Goal: Information Seeking & Learning: Learn about a topic

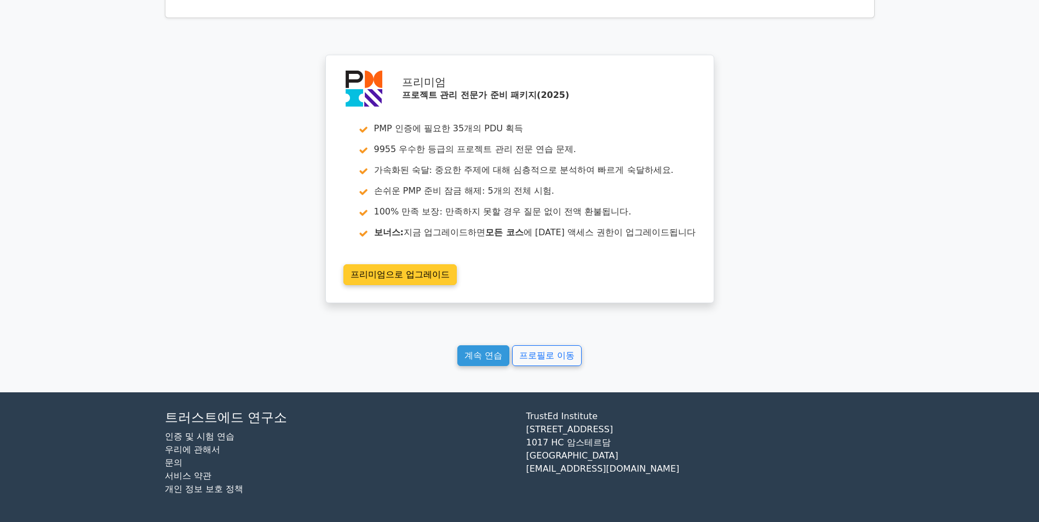
scroll to position [1848, 0]
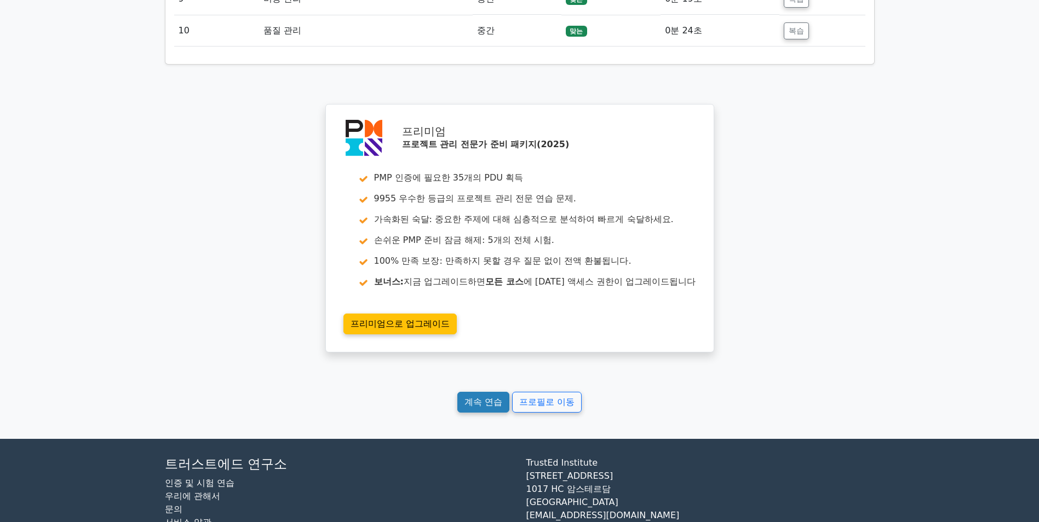
click at [472, 412] on link "계속 연습" at bounding box center [483, 402] width 52 height 21
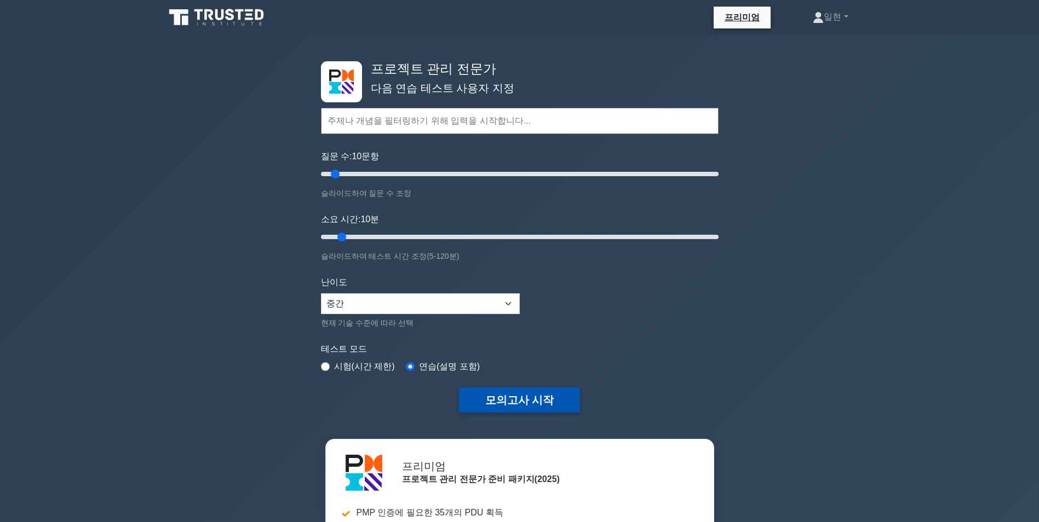
click at [480, 403] on button "모의고사 시작" at bounding box center [520, 400] width 122 height 25
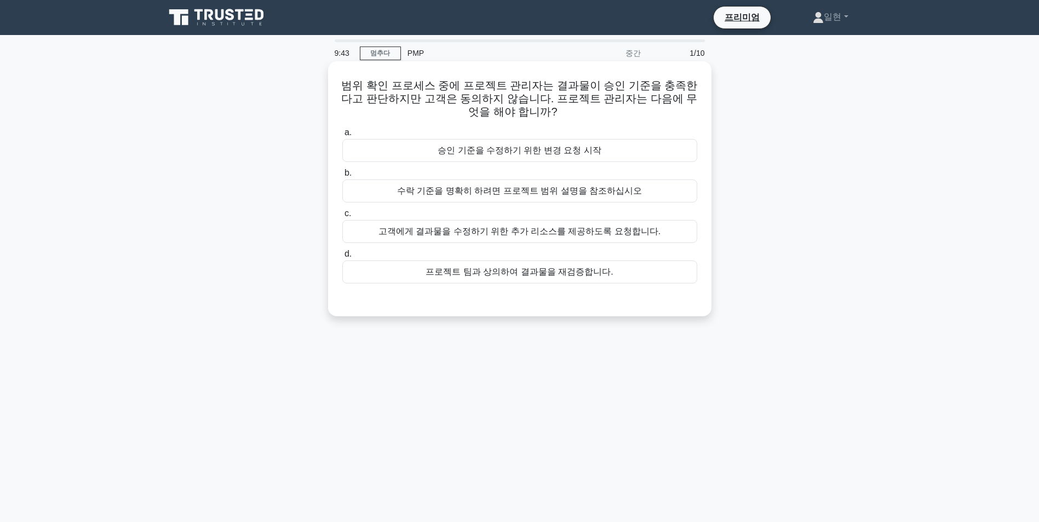
click at [565, 277] on div "프로젝트 팀과 상의하여 결과물을 재검증합니다." at bounding box center [519, 272] width 355 height 23
click at [342, 258] on input "d. 프로젝트 팀과 상의하여 결과물을 재검증합니다." at bounding box center [342, 254] width 0 height 7
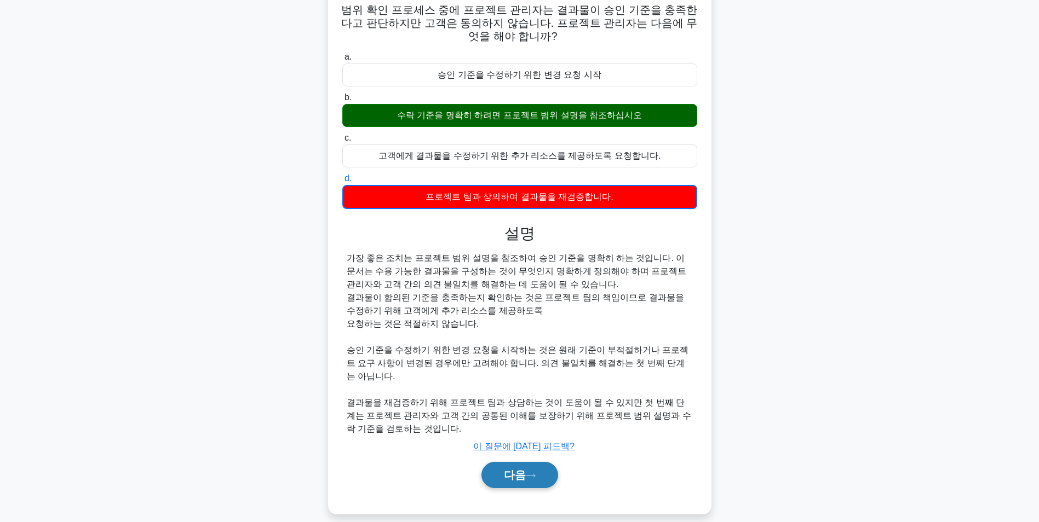
click at [515, 470] on font "다음" at bounding box center [515, 475] width 22 height 12
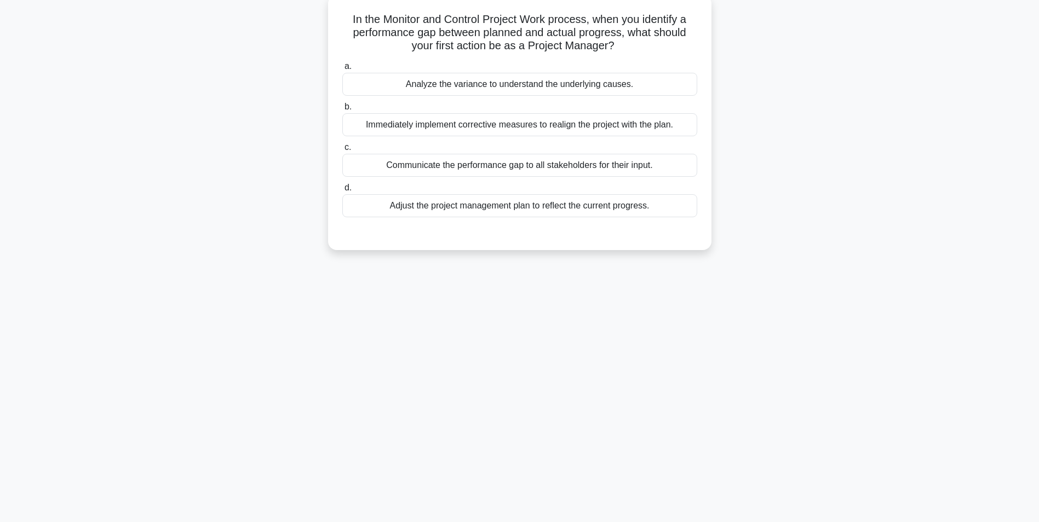
scroll to position [69, 0]
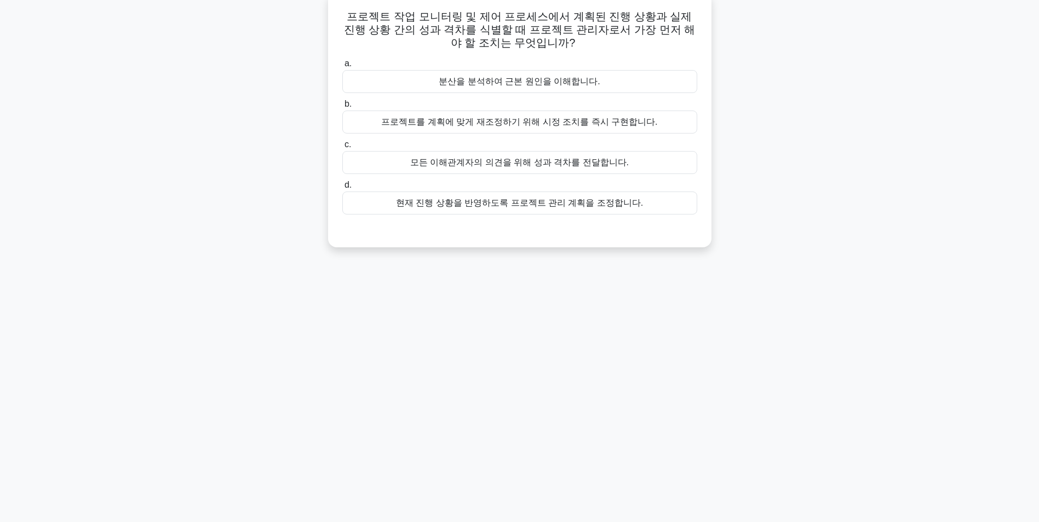
click at [591, 161] on div "모든 이해관계자의 의견을 위해 성과 격차를 전달합니다." at bounding box center [519, 162] width 355 height 23
click at [342, 148] on input "c. 모든 이해관계자의 의견을 위해 성과 격차를 전달합니다." at bounding box center [342, 144] width 0 height 7
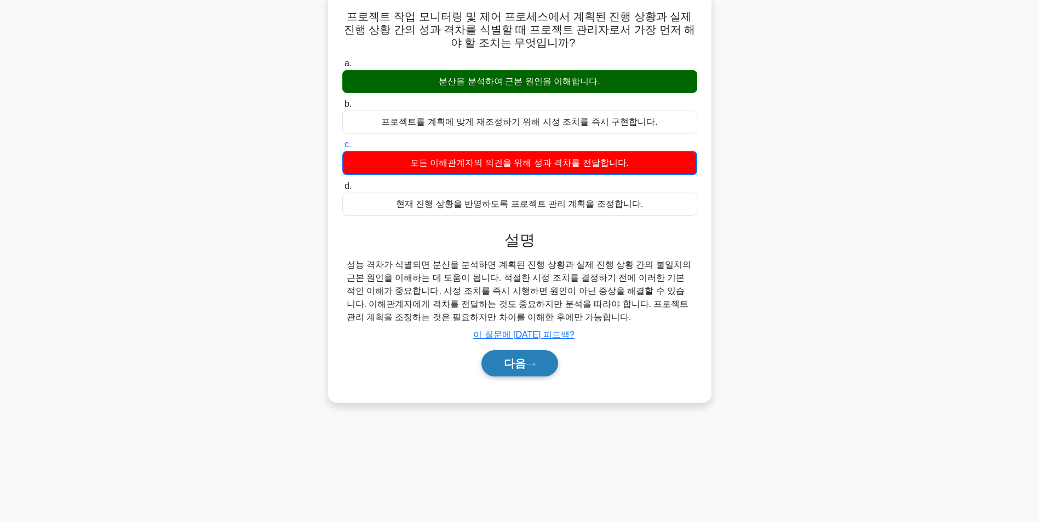
click at [513, 374] on button "다음" at bounding box center [519, 364] width 77 height 26
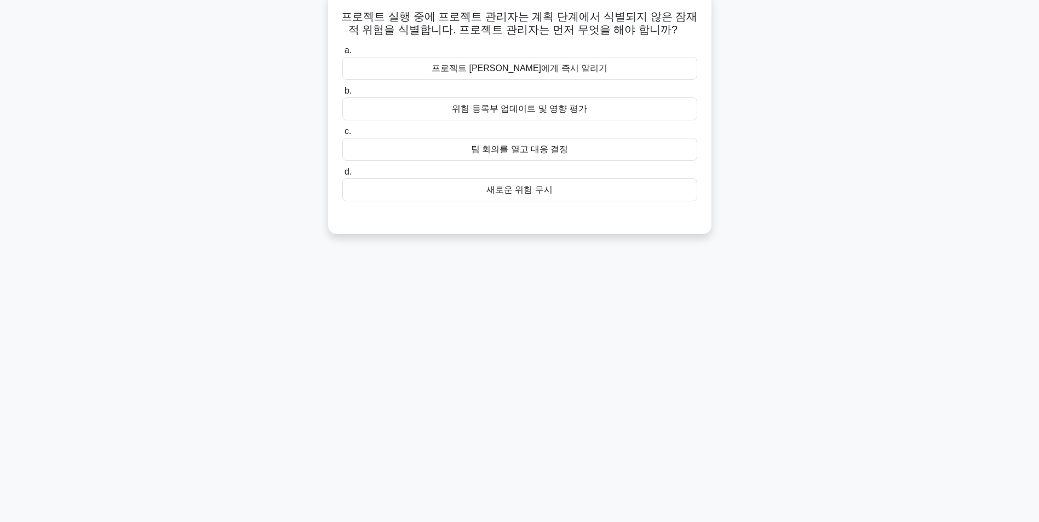
click at [559, 104] on div "위험 등록부 업데이트 및 영향 평가" at bounding box center [519, 108] width 355 height 23
click at [342, 95] on input "b. 위험 등록부 업데이트 및 영향 평가" at bounding box center [342, 91] width 0 height 7
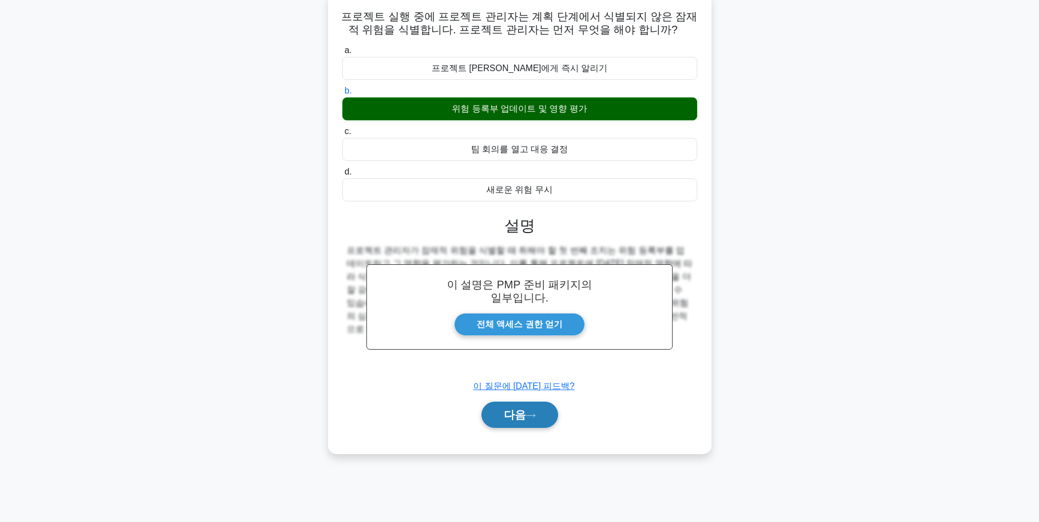
click at [541, 417] on button "다음" at bounding box center [519, 415] width 77 height 26
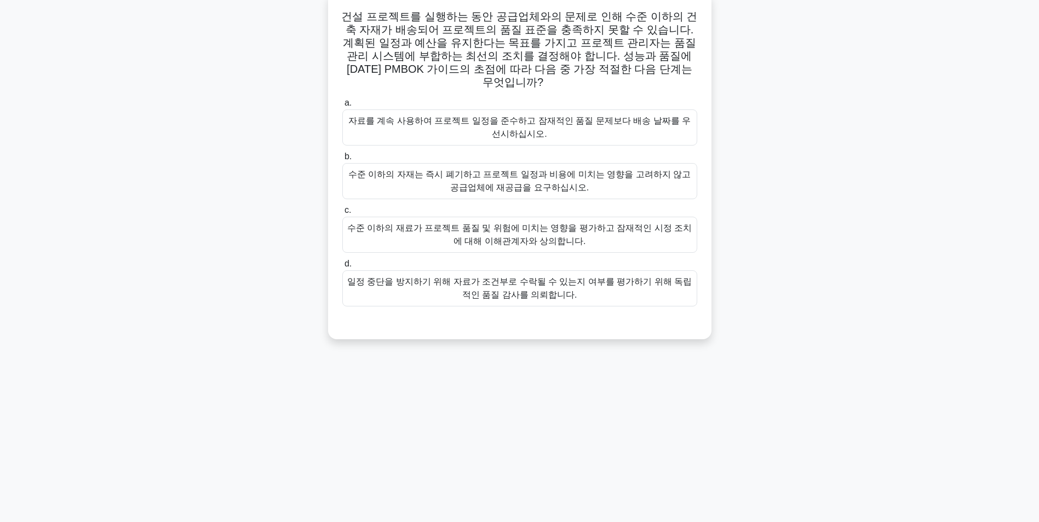
click at [626, 220] on div "수준 이하의 재료가 프로젝트 품질 및 위험에 미치는 영향을 평가하고 잠재적인 시정 조치에 대해 이해관계자와 상의합니다." at bounding box center [519, 235] width 355 height 36
click at [342, 214] on input "c. 수준 이하의 재료가 프로젝트 품질 및 위험에 미치는 영향을 평가하고 잠재적인 시정 조치에 대해 이해관계자와 상의합니다." at bounding box center [342, 210] width 0 height 7
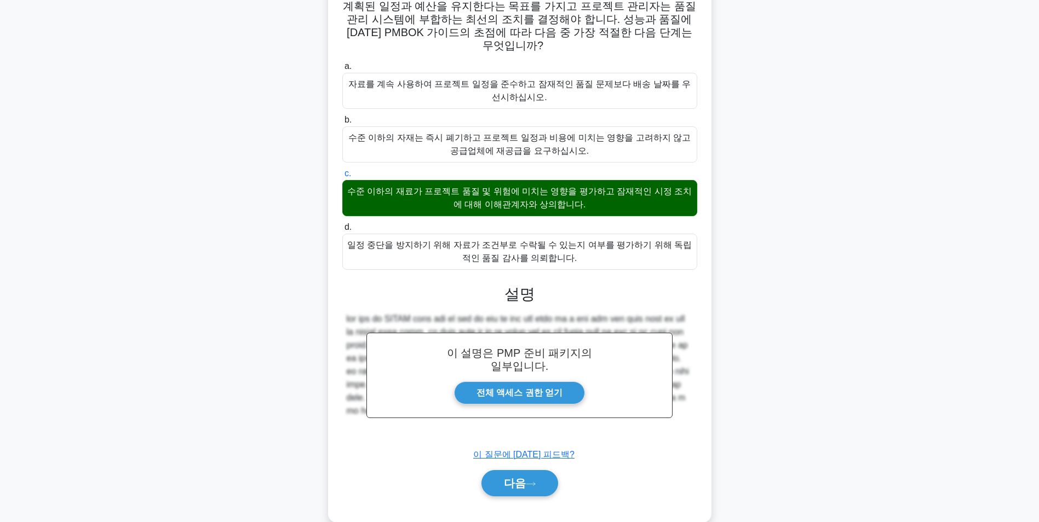
scroll to position [153, 0]
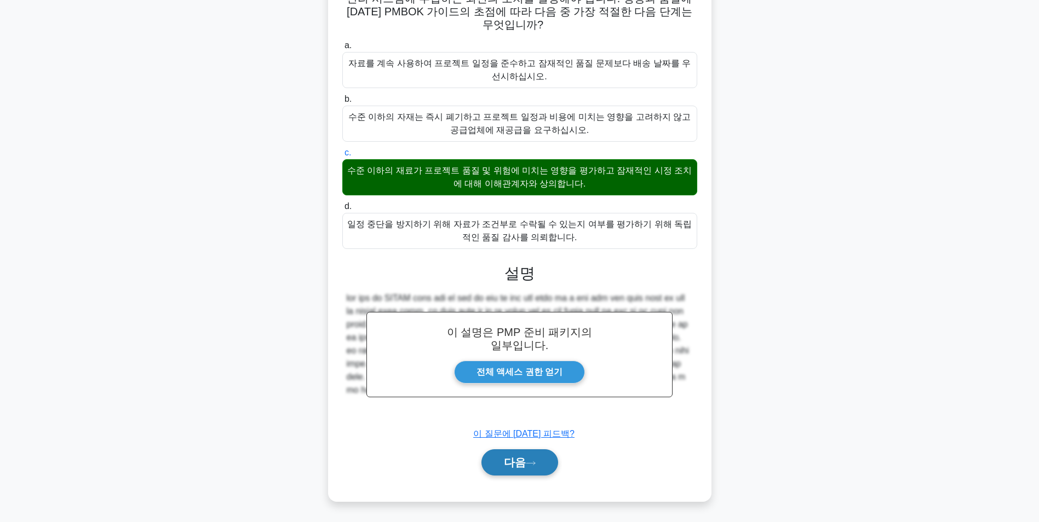
click at [532, 468] on button "다음" at bounding box center [519, 463] width 77 height 26
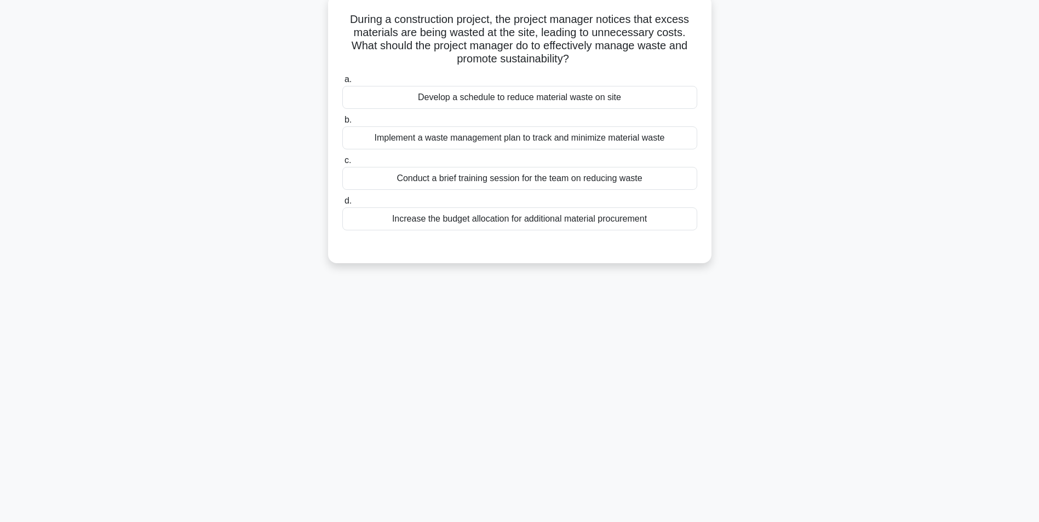
scroll to position [69, 0]
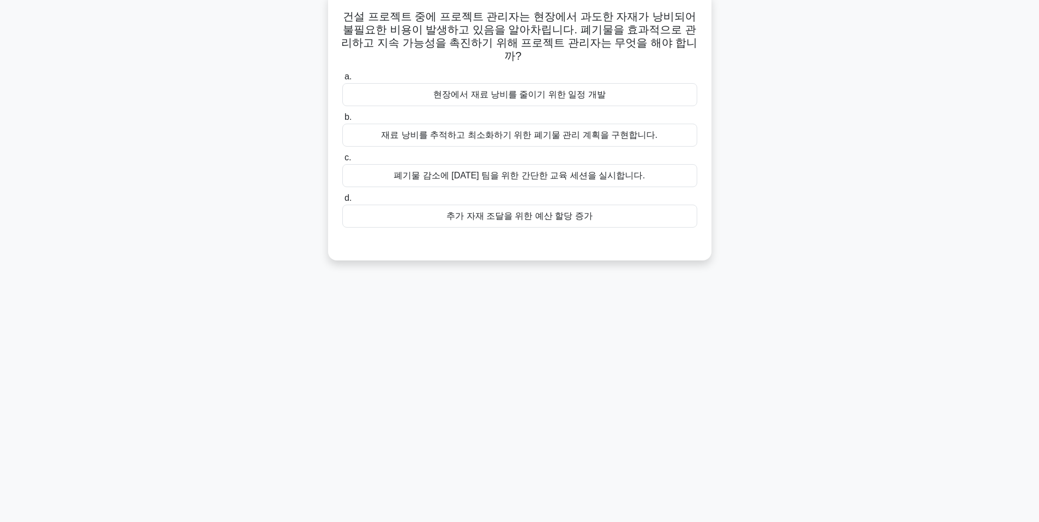
click at [613, 124] on div "재료 낭비를 추적하고 최소화하기 위한 폐기물 관리 계획을 구현합니다." at bounding box center [519, 135] width 355 height 23
click at [342, 121] on input "b. 재료 낭비를 추적하고 최소화하기 위한 폐기물 관리 계획을 구현합니다." at bounding box center [342, 117] width 0 height 7
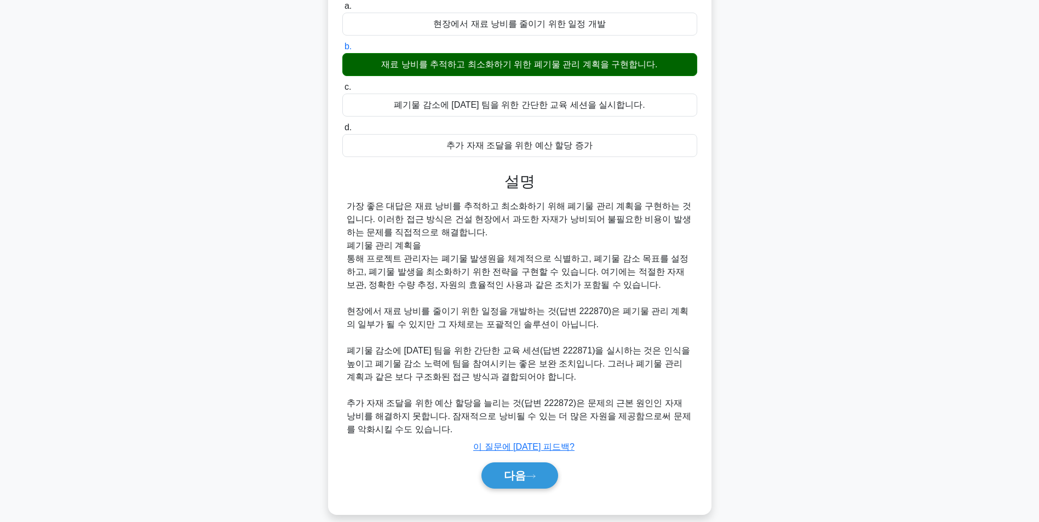
scroll to position [140, 0]
click at [537, 466] on button "다음" at bounding box center [519, 475] width 77 height 26
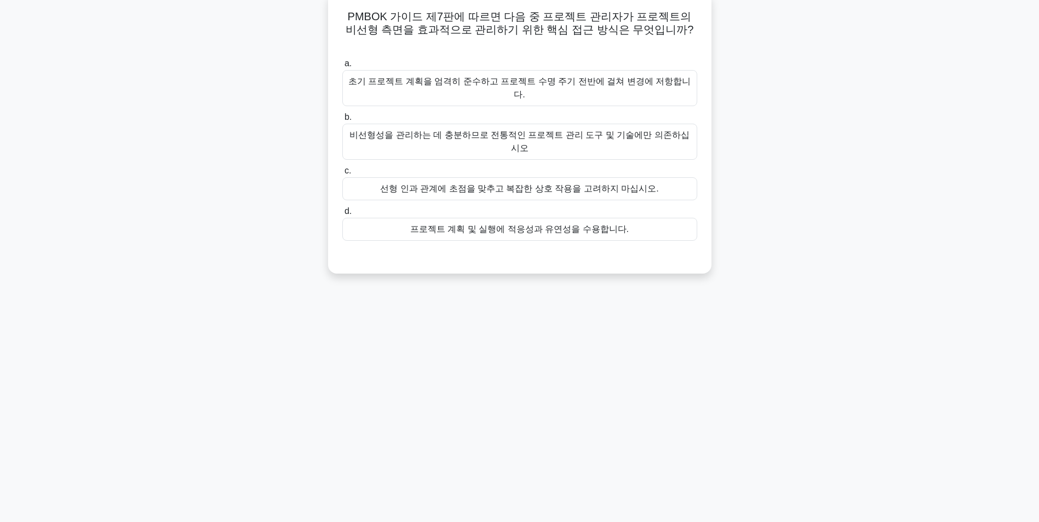
click at [569, 218] on div "프로젝트 계획 및 실행에 적응성과 유연성을 수용합니다." at bounding box center [519, 229] width 355 height 23
click at [342, 208] on input "d. 프로젝트 계획 및 실행에 적응성과 유연성을 수용합니다." at bounding box center [342, 211] width 0 height 7
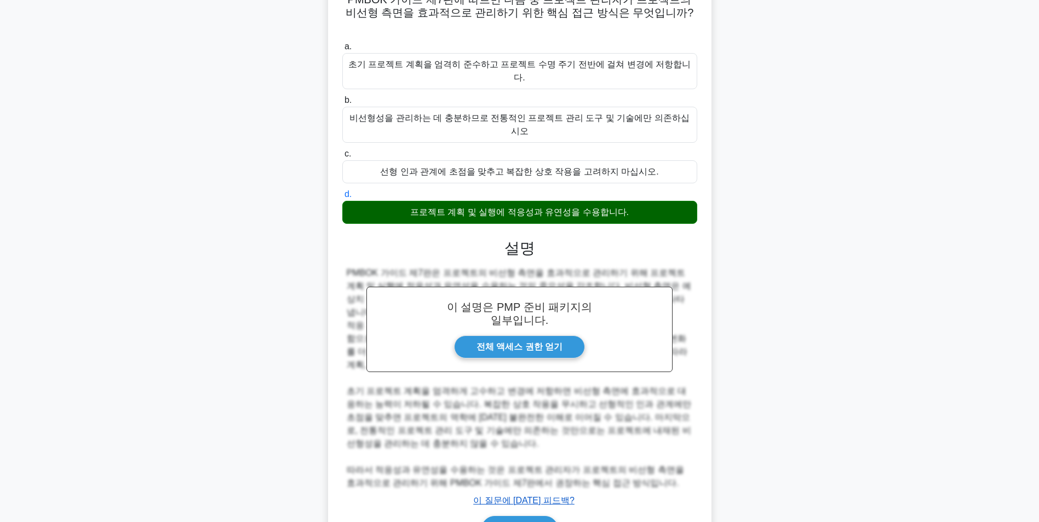
scroll to position [101, 0]
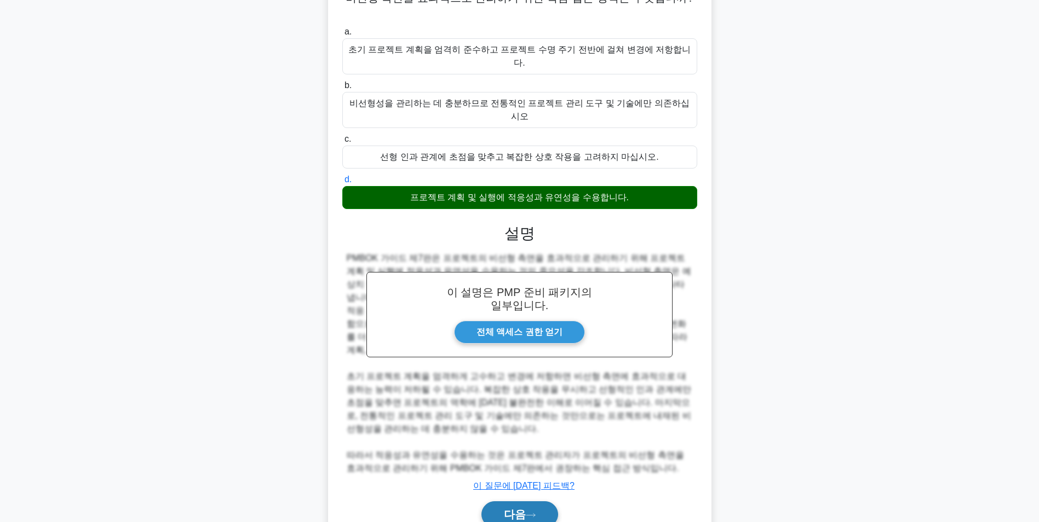
click at [524, 502] on button "다음" at bounding box center [519, 515] width 77 height 26
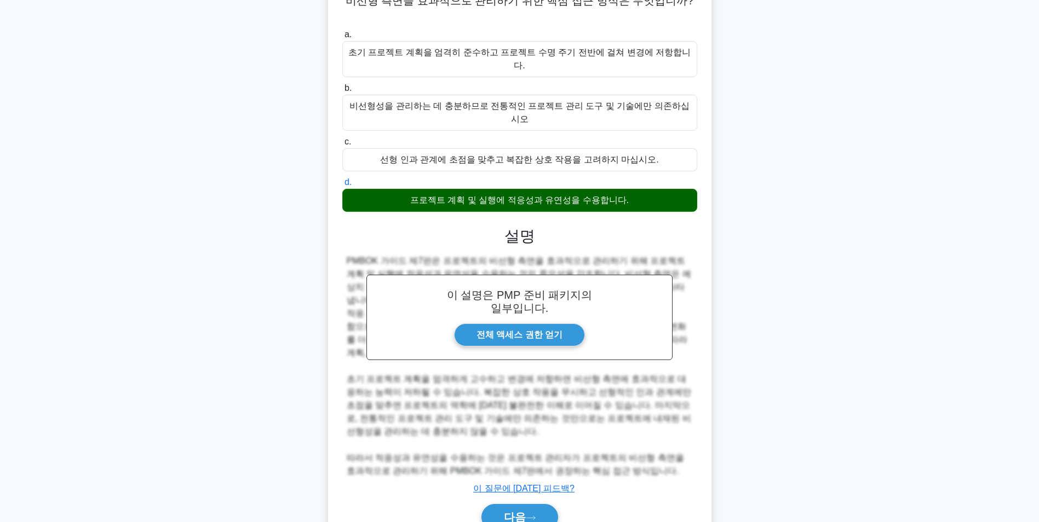
scroll to position [69, 0]
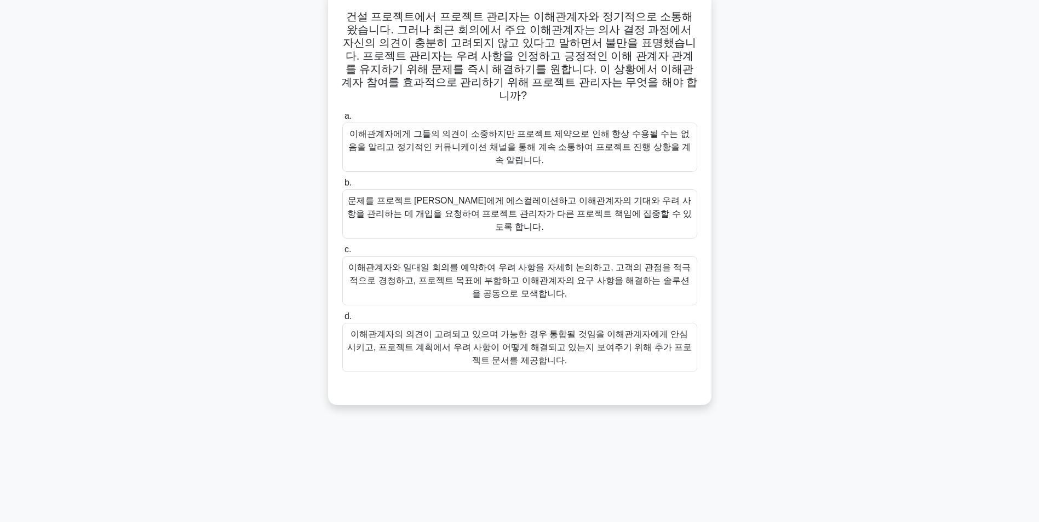
click at [553, 323] on div "이해관계자의 의견이 고려되고 있으며 가능한 경우 통합될 것임을 이해관계자에게 안심시키고, 프로젝트 계획에서 우려 사항이 어떻게 해결되고 있는지…" at bounding box center [519, 347] width 355 height 49
click at [342, 316] on input "d. 이해관계자의 의견이 고려되고 있으며 가능한 경우 통합될 것임을 이해관계자에게 안심시키고, 프로젝트 계획에서 우려 사항이 어떻게 해결되고 …" at bounding box center [342, 316] width 0 height 7
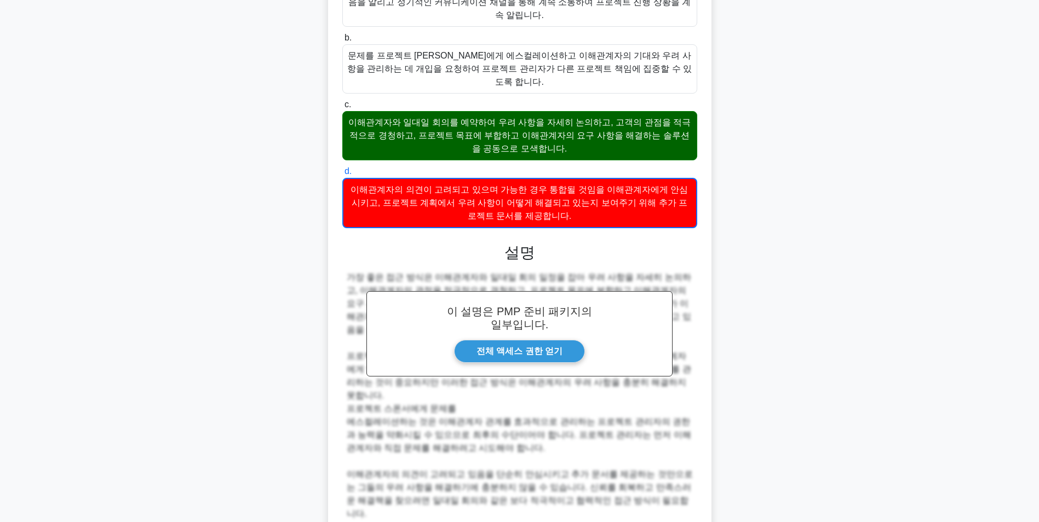
scroll to position [233, 0]
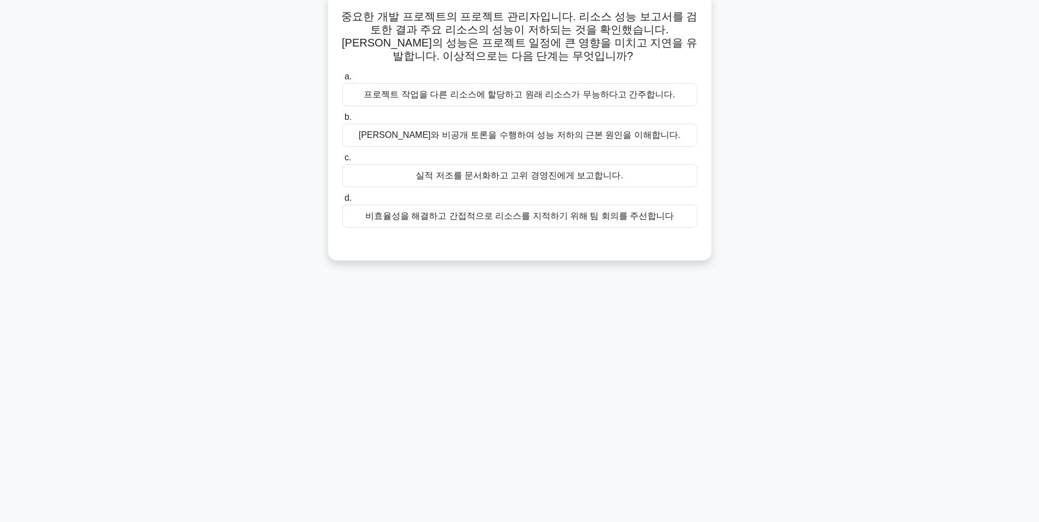
click at [514, 139] on div "리소스와 비공개 토론을 수행하여 성능 저하의 근본 원인을 이해합니다." at bounding box center [519, 135] width 355 height 23
click at [342, 121] on input "b. 리소스와 비공개 토론을 수행하여 성능 저하의 근본 원인을 이해합니다." at bounding box center [342, 117] width 0 height 7
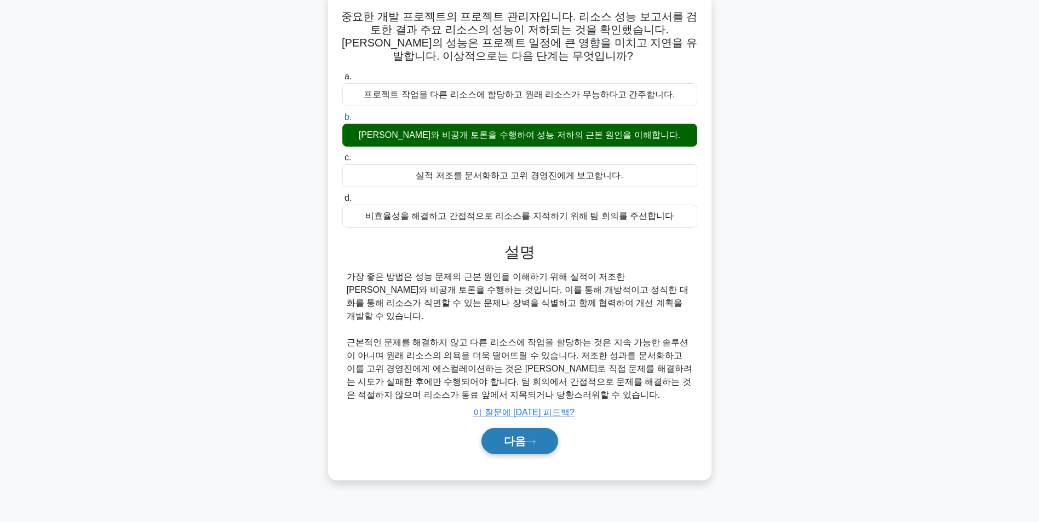
click at [533, 439] on button "다음" at bounding box center [519, 441] width 77 height 26
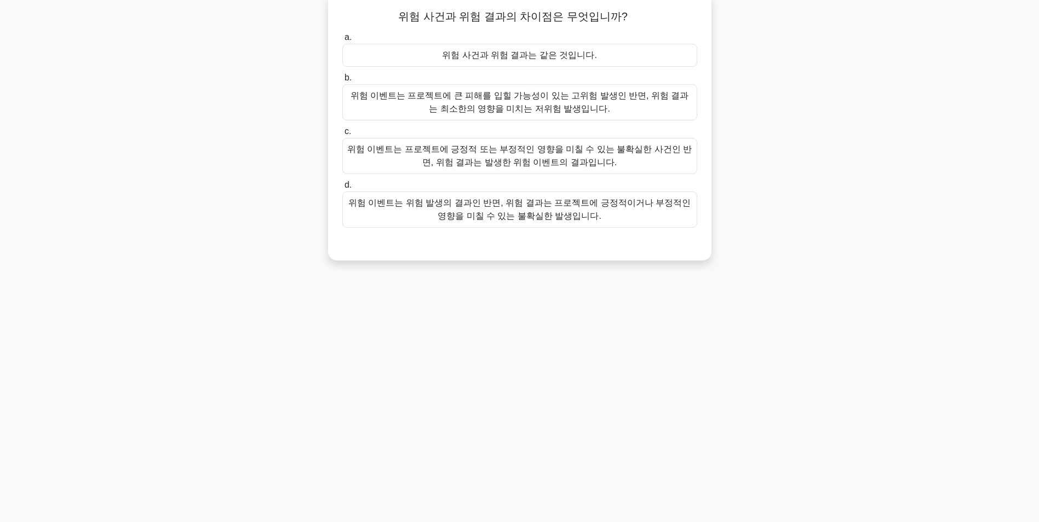
click at [525, 165] on div "위험 이벤트는 프로젝트에 긍정적 또는 부정적인 영향을 미칠 수 있는 불확실한 사건인 반면, 위험 결과는 발생한 위험 이벤트의 결과입니다." at bounding box center [519, 156] width 355 height 36
click at [342, 135] on input "c. 위험 이벤트는 프로젝트에 긍정적 또는 부정적인 영향을 미칠 수 있는 불확실한 사건인 반면, 위험 결과는 발생한 위험 이벤트의 결과입니다." at bounding box center [342, 131] width 0 height 7
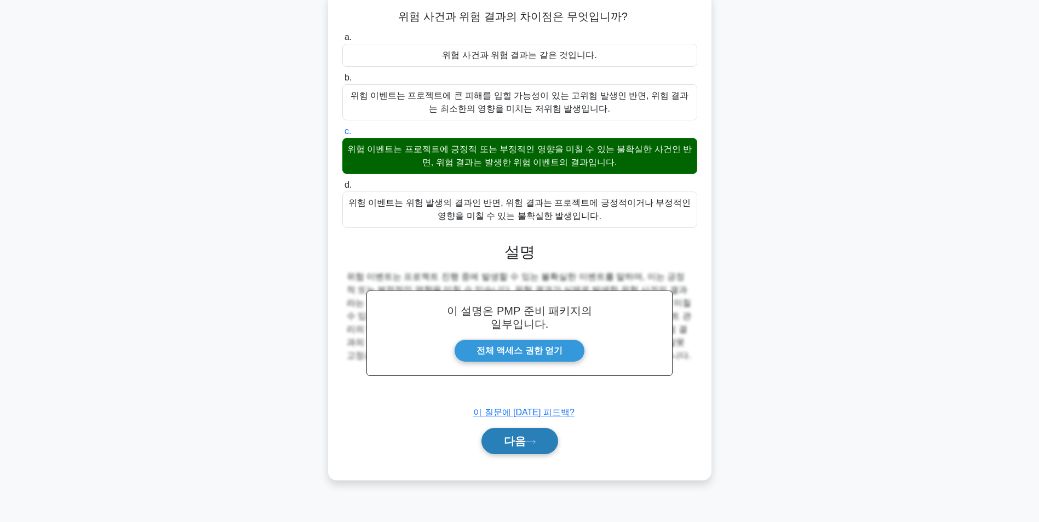
click at [542, 443] on button "다음" at bounding box center [519, 441] width 77 height 26
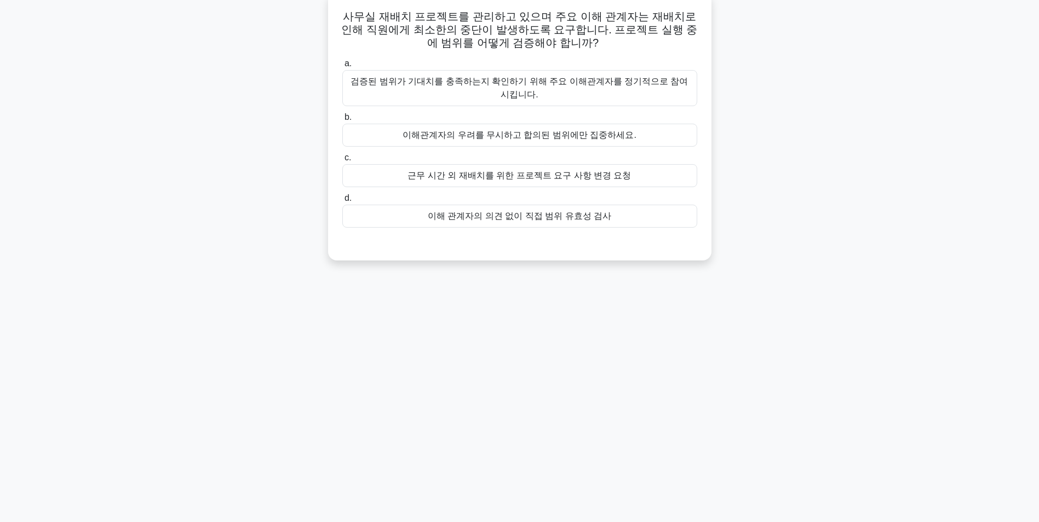
click at [548, 90] on div "검증된 범위가 기대치를 충족하는지 확인하기 위해 주요 이해관계자를 정기적으로 참여시킵니다." at bounding box center [519, 88] width 355 height 36
click at [342, 67] on input "a. 검증된 범위가 기대치를 충족하는지 확인하기 위해 주요 이해관계자를 정기적으로 참여시킵니다." at bounding box center [342, 63] width 0 height 7
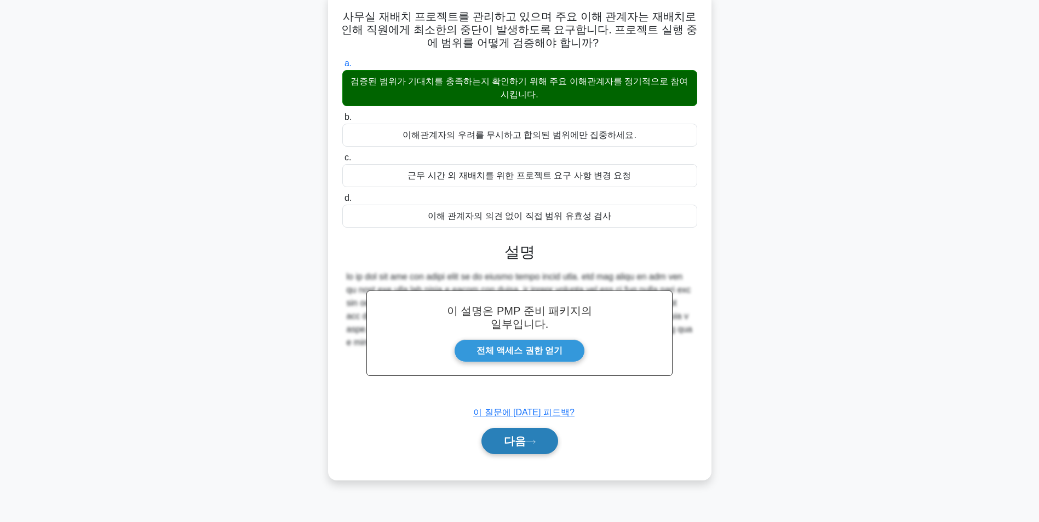
click at [522, 447] on font "다음" at bounding box center [515, 441] width 22 height 12
